Goal: Transaction & Acquisition: Purchase product/service

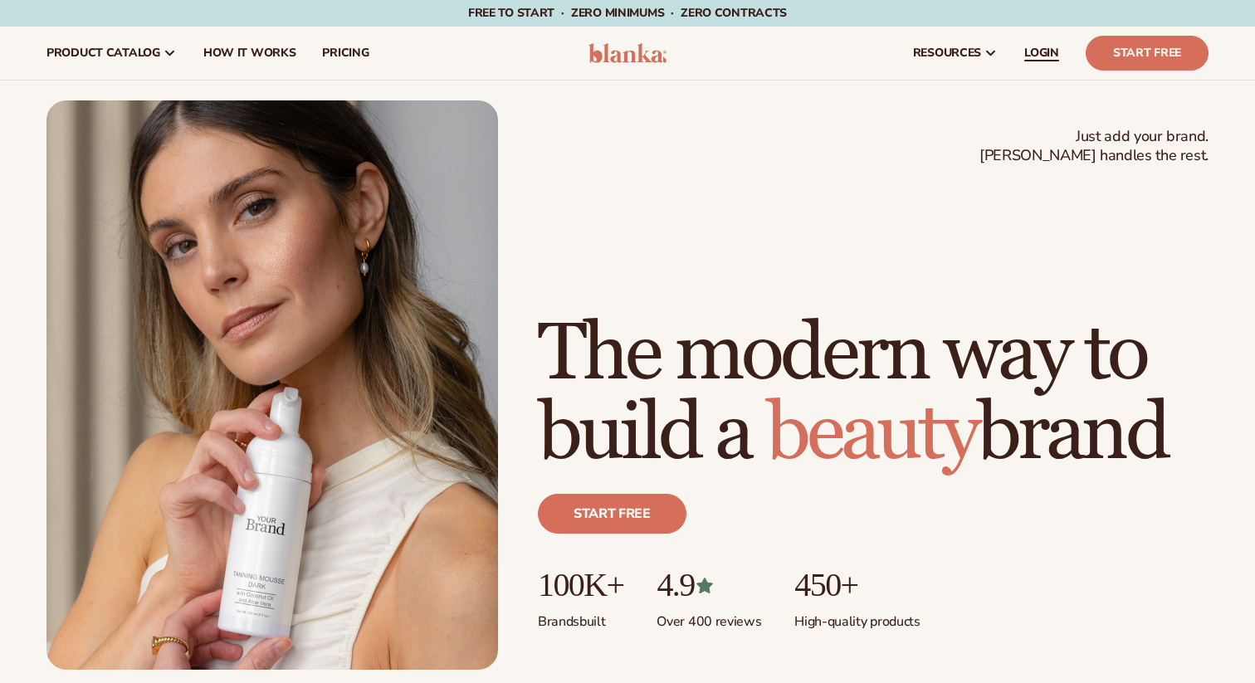
click at [1032, 51] on span "LOGIN" at bounding box center [1042, 52] width 35 height 13
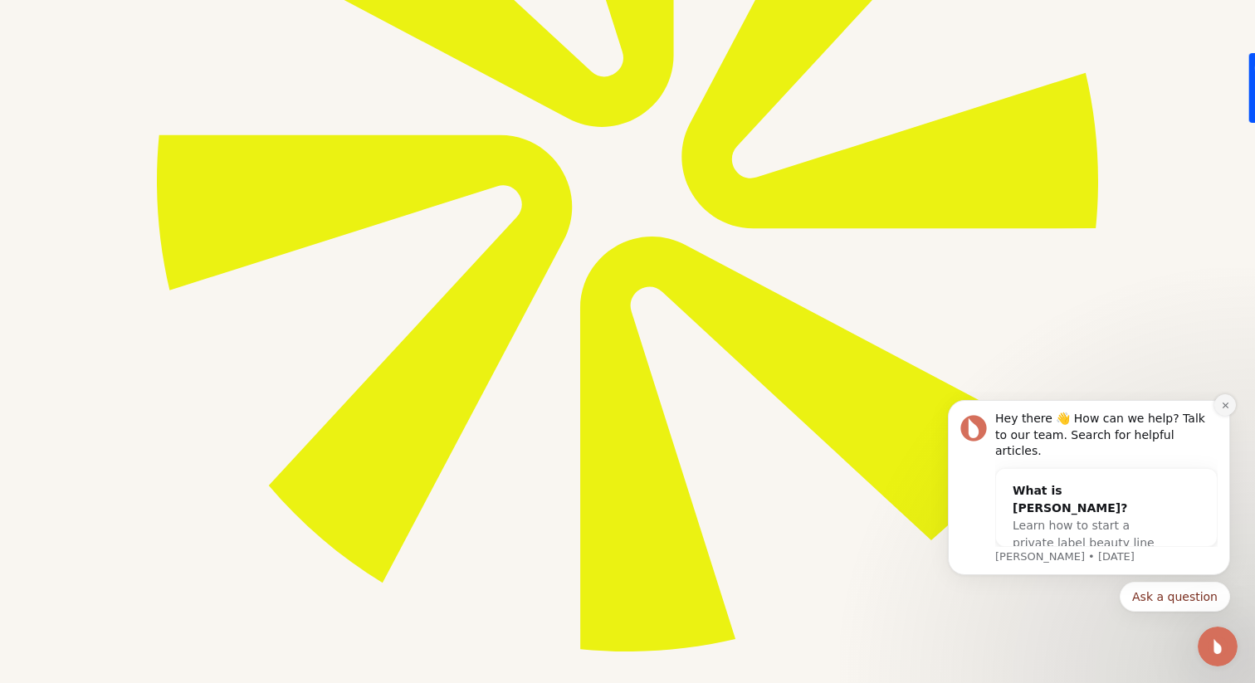
click at [1223, 408] on icon "Dismiss notification" at bounding box center [1225, 405] width 6 height 6
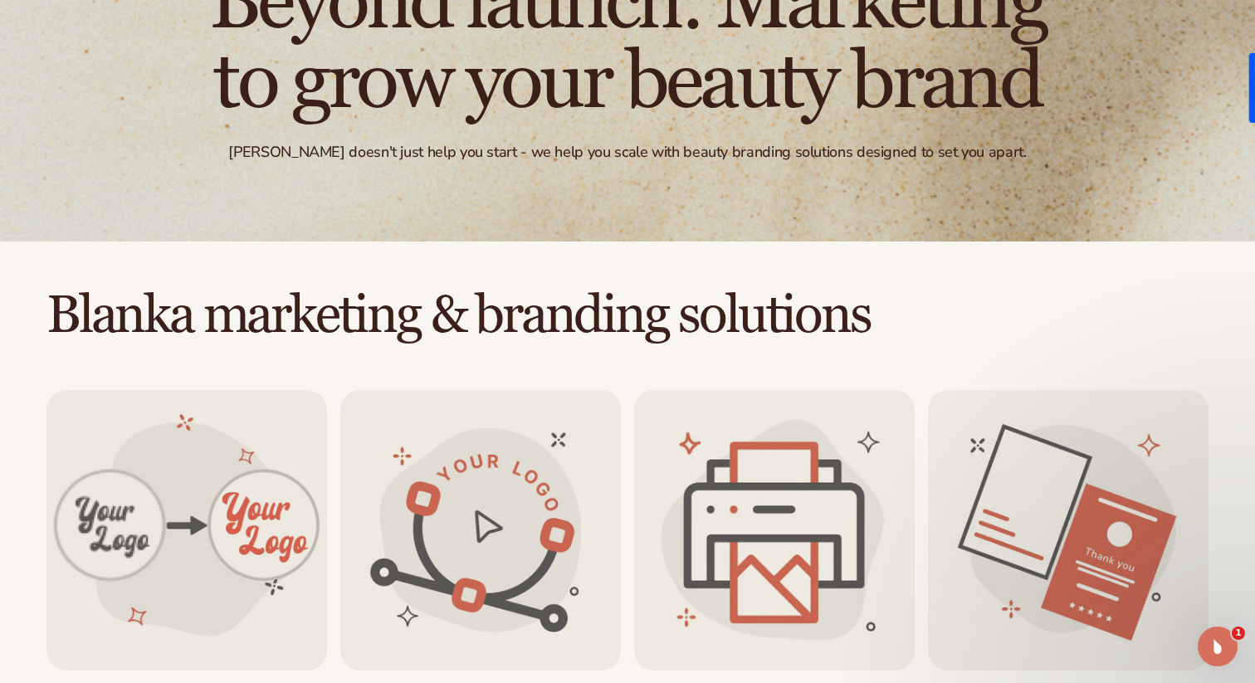
scroll to position [1453, 0]
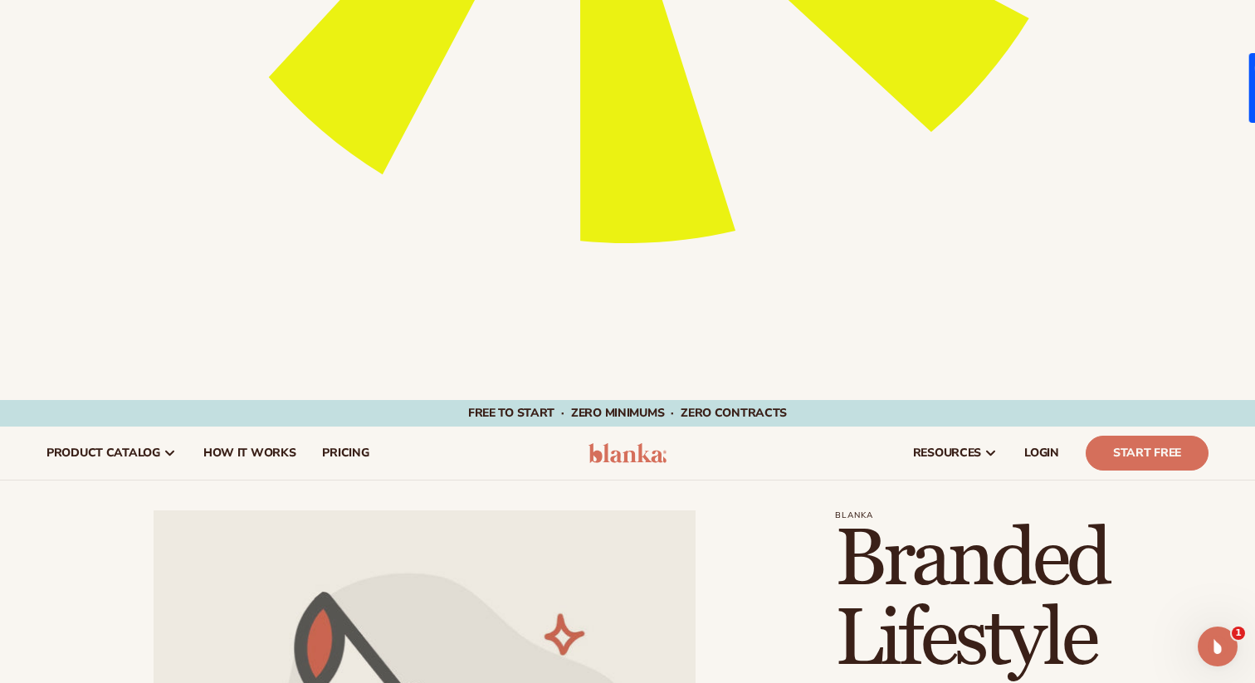
scroll to position [897, 0]
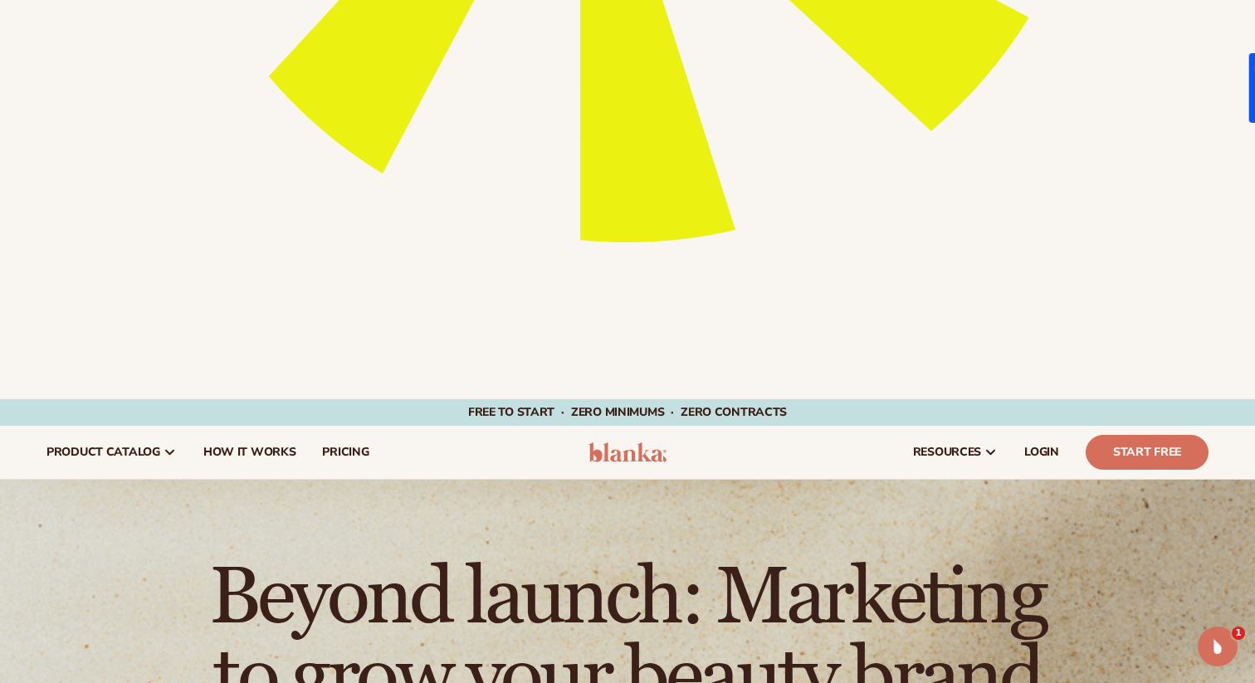
scroll to position [863, 0]
